Goal: Task Accomplishment & Management: Complete application form

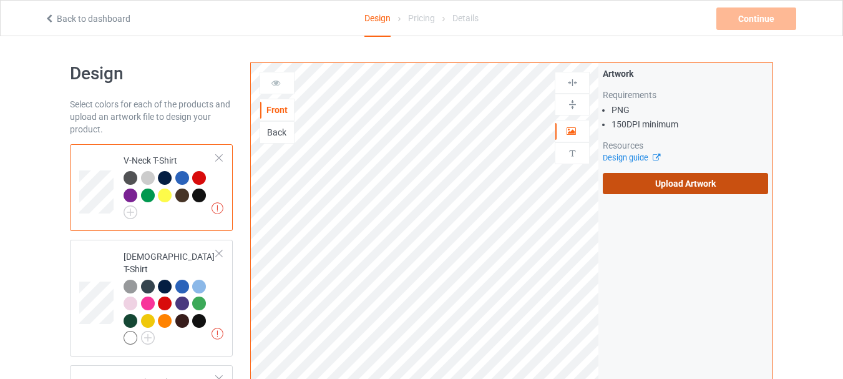
click at [661, 181] on label "Upload Artwork" at bounding box center [685, 183] width 165 height 21
click at [0, 0] on input "Upload Artwork" at bounding box center [0, 0] width 0 height 0
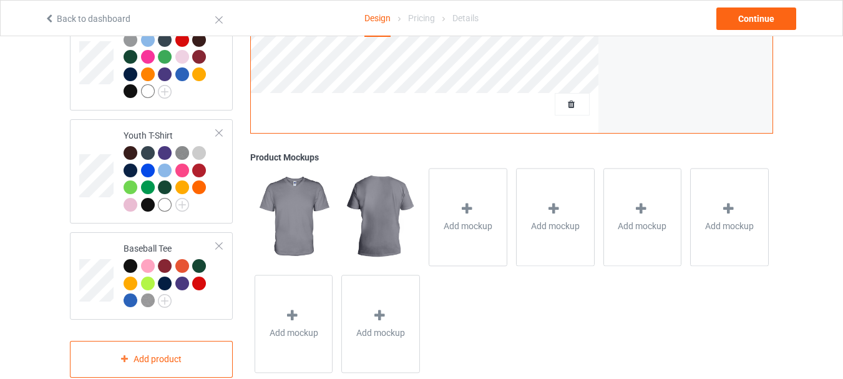
scroll to position [830, 0]
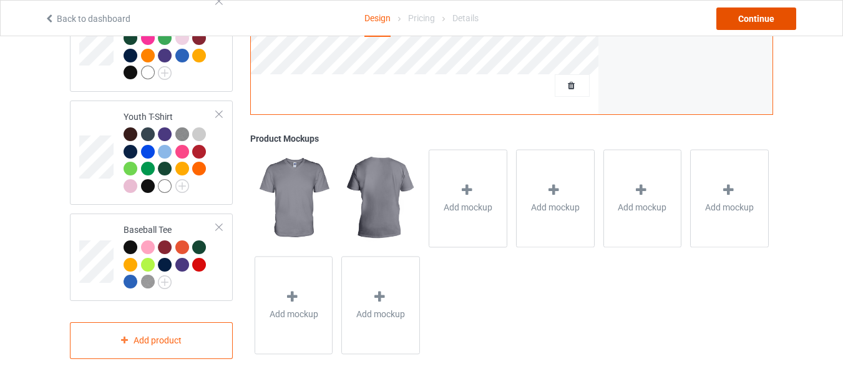
click at [747, 22] on div "Continue" at bounding box center [757, 18] width 80 height 22
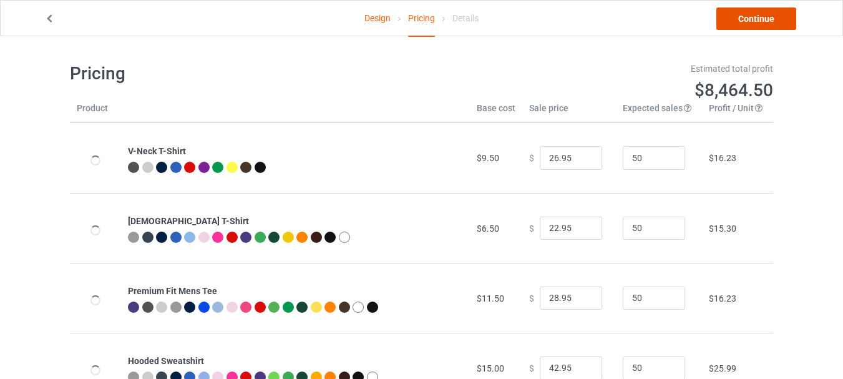
click at [756, 24] on link "Continue" at bounding box center [757, 18] width 80 height 22
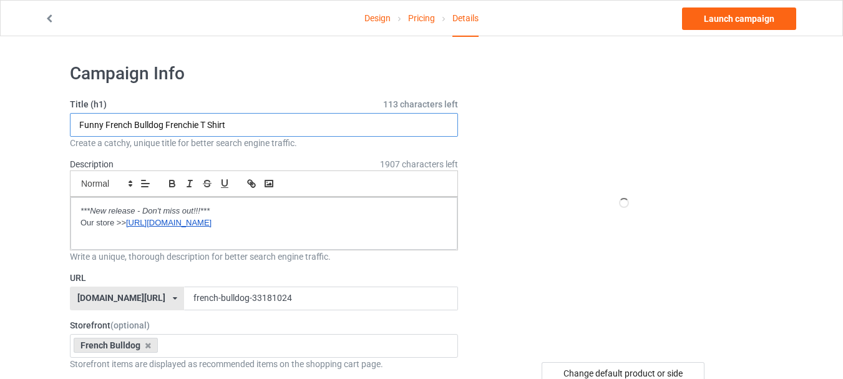
click at [284, 126] on input "Funny French Bulldog Frenchie T Shirt" at bounding box center [264, 125] width 388 height 24
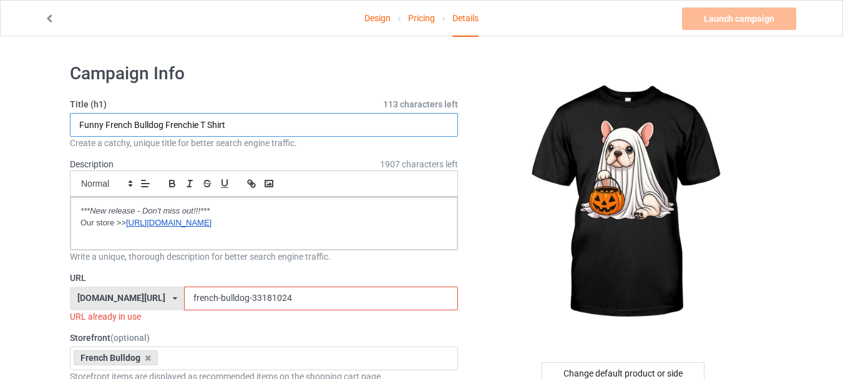
paste input "[PERSON_NAME] Bulldog Ghost boo pumkin cute [DATE] dog"
type input "French Bulldog Ghost boo pumkin cute [DATE] dog"
click at [230, 300] on input "french-bulldog-33181024" at bounding box center [320, 299] width 273 height 24
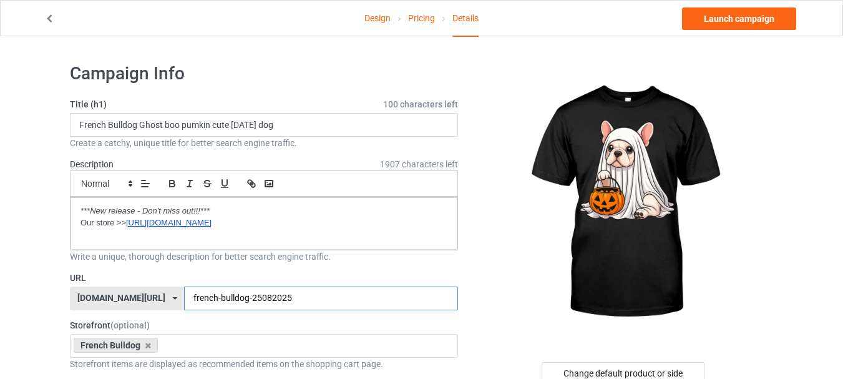
type input "french-bulldog-25082025"
click at [375, 17] on link "Design" at bounding box center [378, 18] width 26 height 35
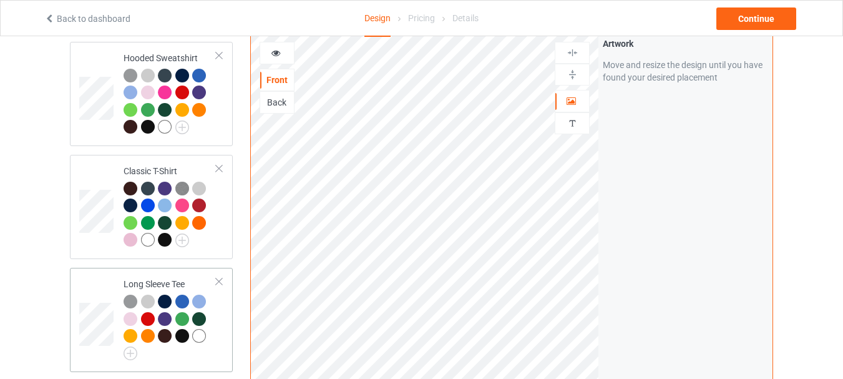
scroll to position [499, 0]
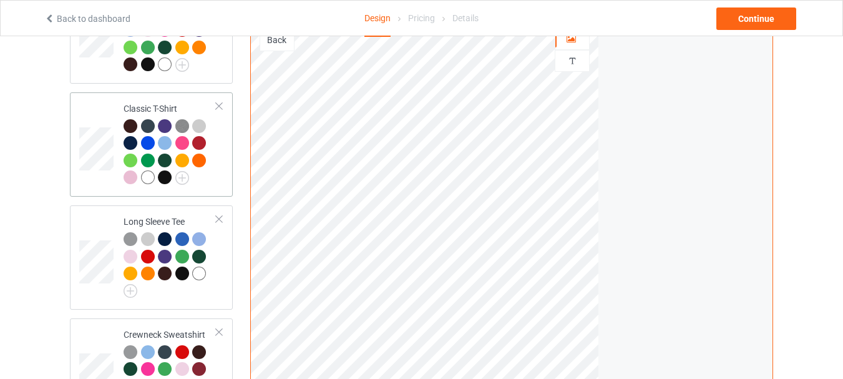
click at [133, 119] on div at bounding box center [131, 126] width 14 height 14
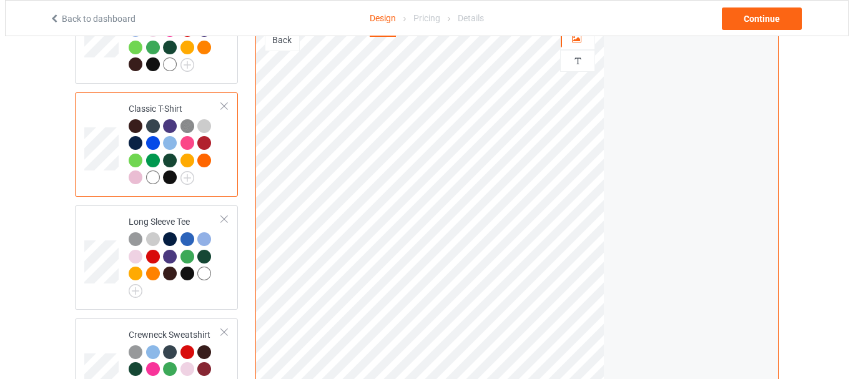
scroll to position [687, 0]
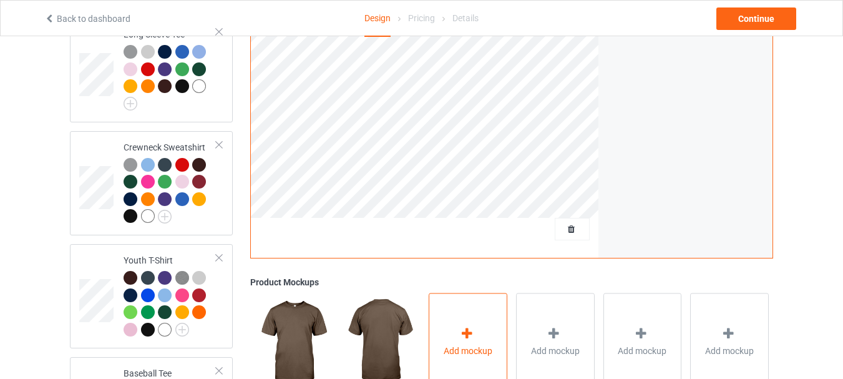
click at [483, 323] on div "Add mockup" at bounding box center [468, 342] width 79 height 98
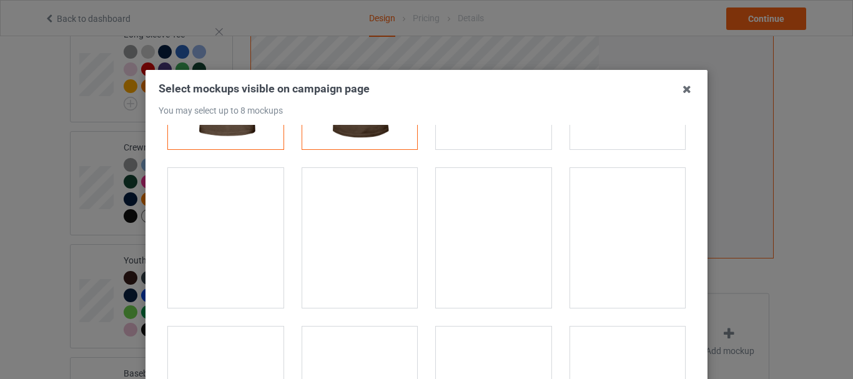
scroll to position [187, 0]
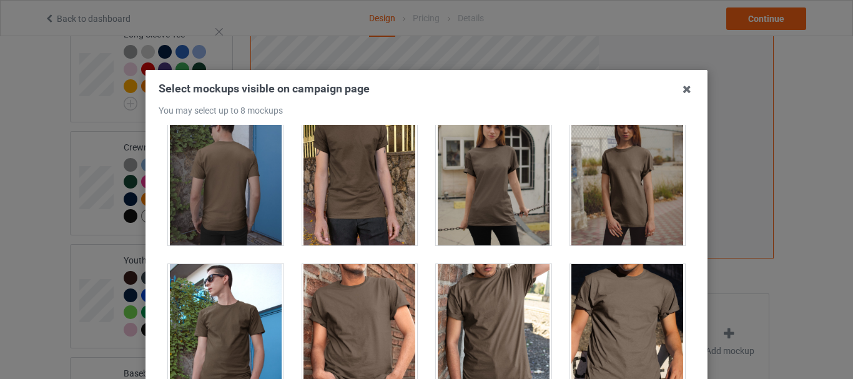
click at [511, 171] on div at bounding box center [493, 176] width 115 height 140
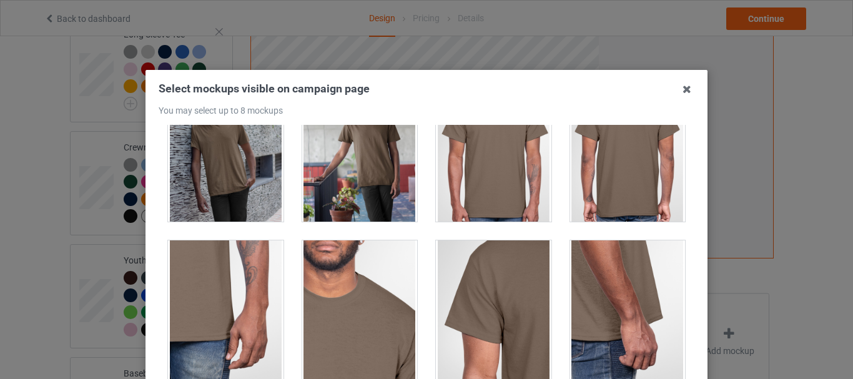
scroll to position [936, 0]
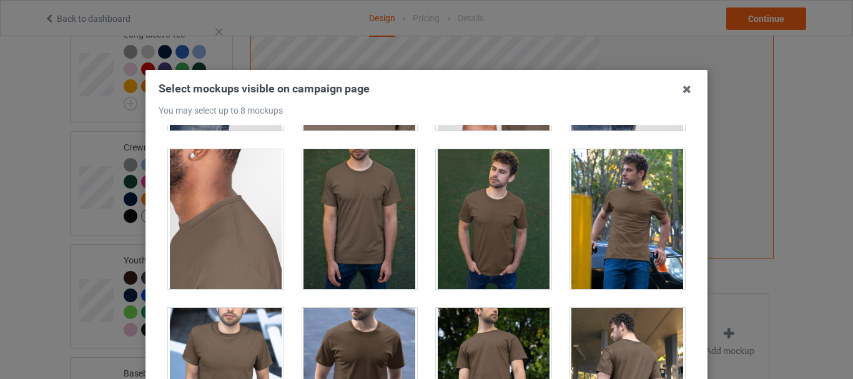
click at [354, 225] on div at bounding box center [359, 219] width 115 height 140
click at [354, 224] on div at bounding box center [359, 219] width 115 height 140
click at [496, 220] on div at bounding box center [493, 219] width 115 height 140
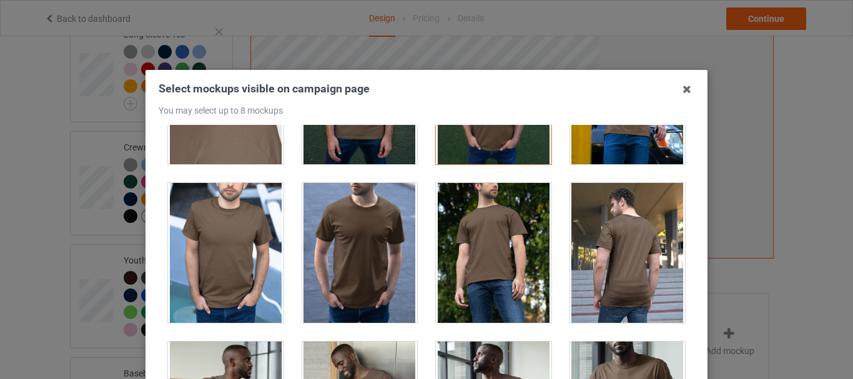
click at [346, 243] on div at bounding box center [359, 253] width 115 height 140
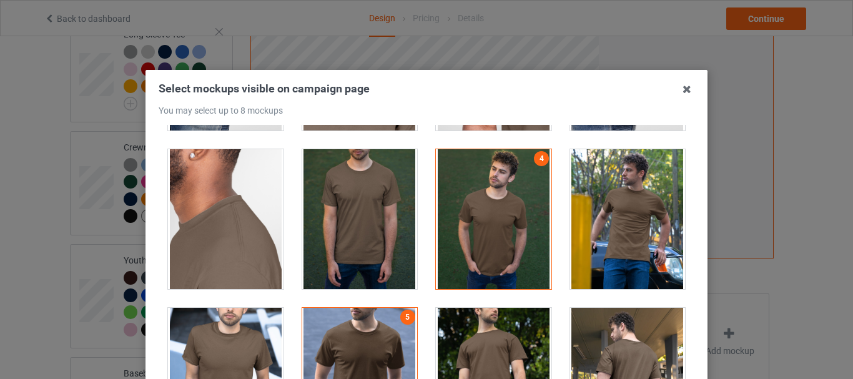
click at [481, 212] on div at bounding box center [493, 219] width 115 height 140
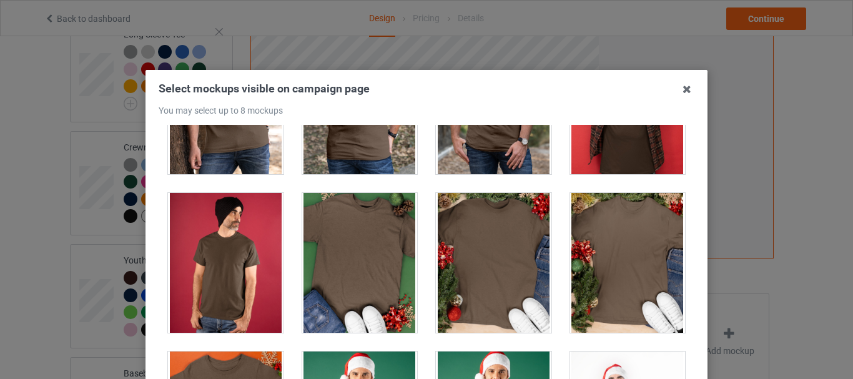
scroll to position [1561, 0]
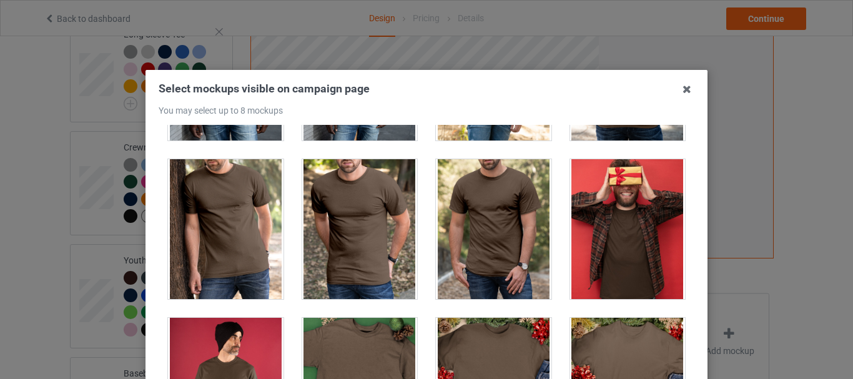
click at [630, 207] on div at bounding box center [627, 229] width 115 height 140
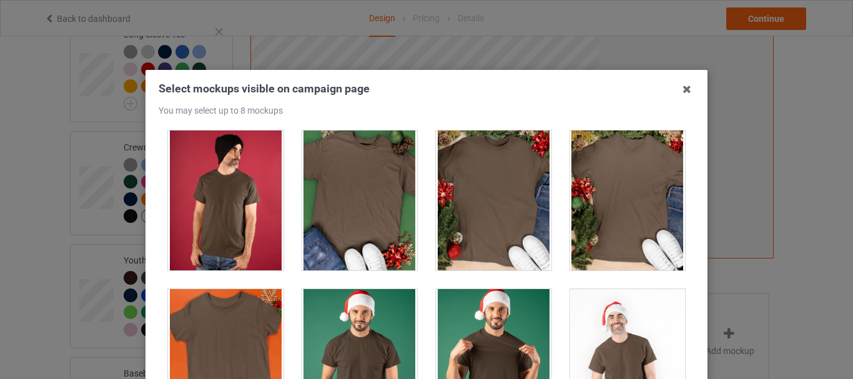
click at [481, 202] on div at bounding box center [493, 200] width 115 height 140
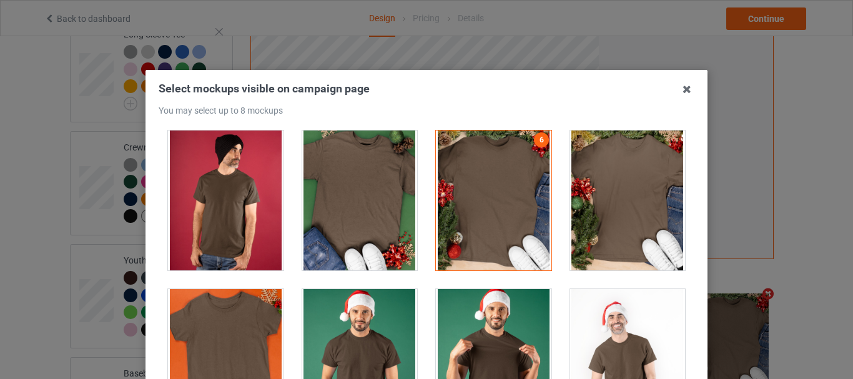
scroll to position [1935, 0]
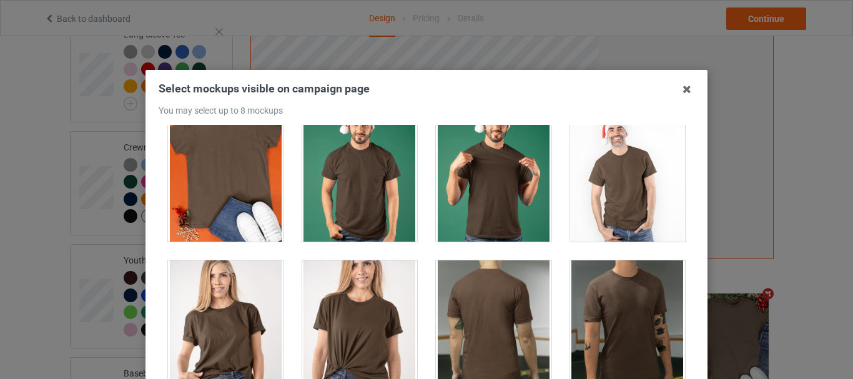
click at [350, 319] on div at bounding box center [359, 330] width 115 height 140
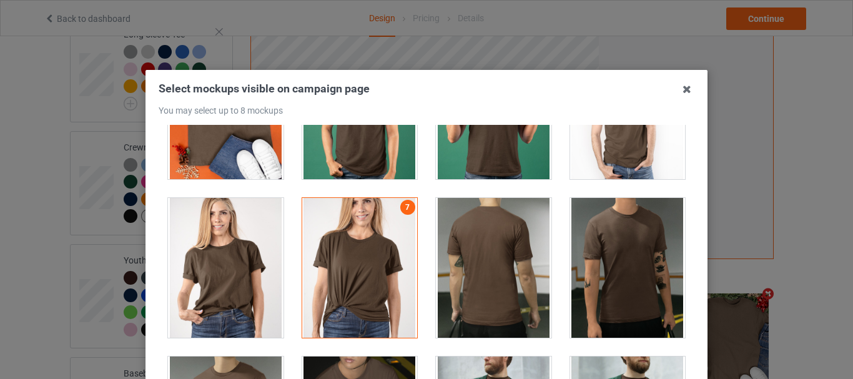
scroll to position [2185, 0]
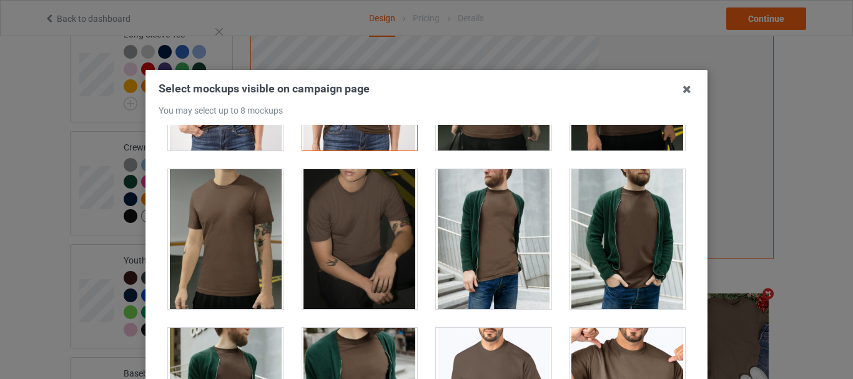
click at [615, 233] on div at bounding box center [627, 239] width 115 height 140
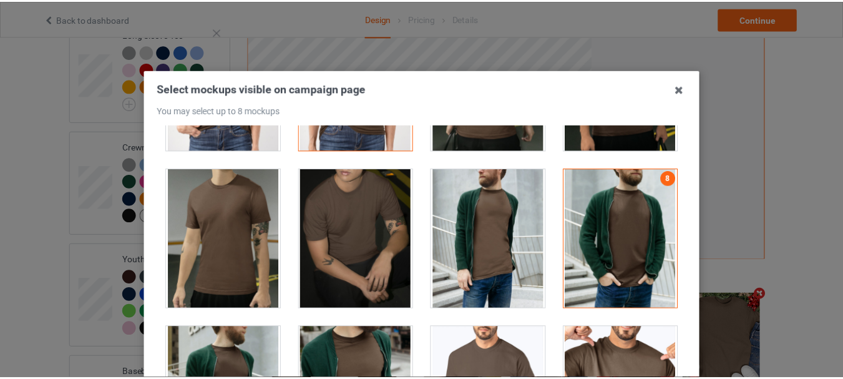
scroll to position [176, 0]
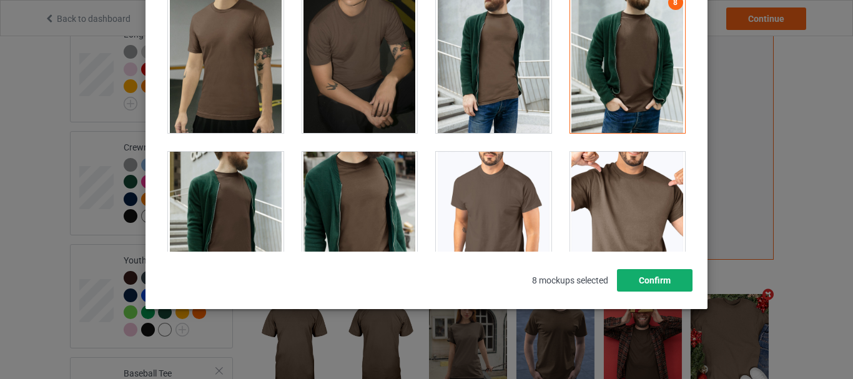
click at [667, 280] on button "Confirm" at bounding box center [655, 280] width 76 height 22
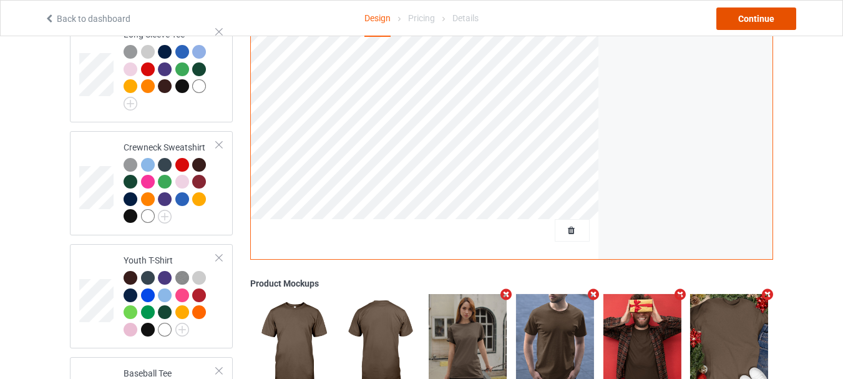
click at [749, 16] on div "Continue" at bounding box center [757, 18] width 80 height 22
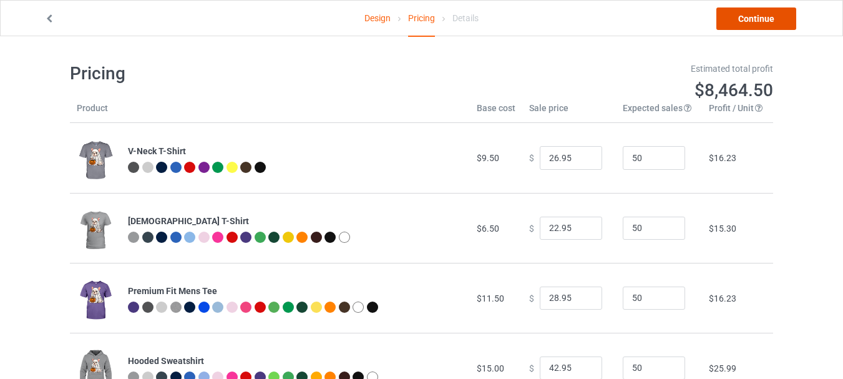
click at [754, 17] on link "Continue" at bounding box center [757, 18] width 80 height 22
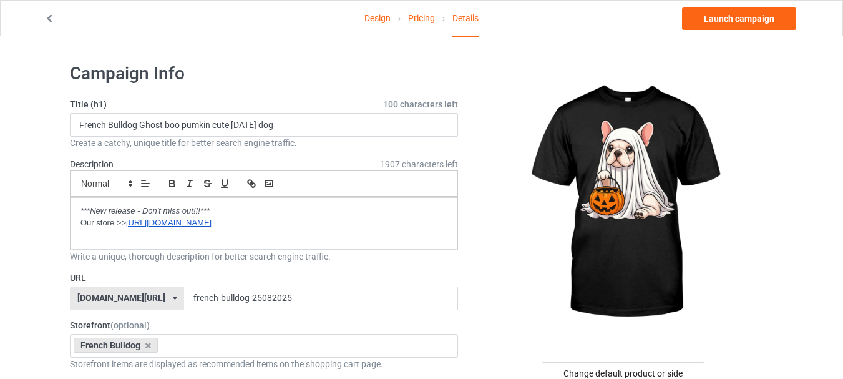
scroll to position [187, 0]
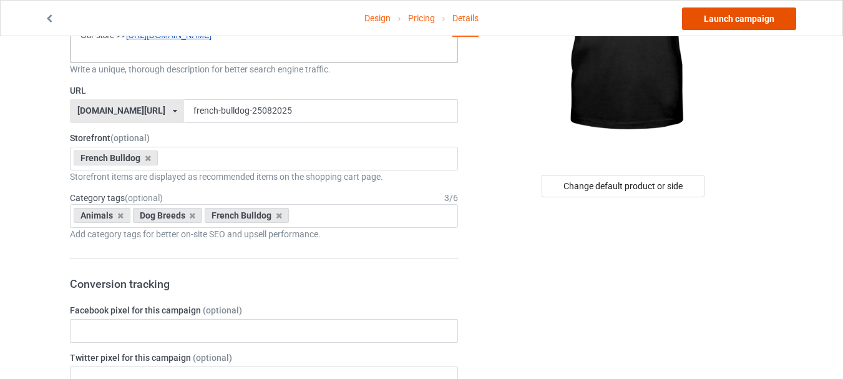
click at [712, 20] on link "Launch campaign" at bounding box center [739, 18] width 114 height 22
